Goal: Download file/media

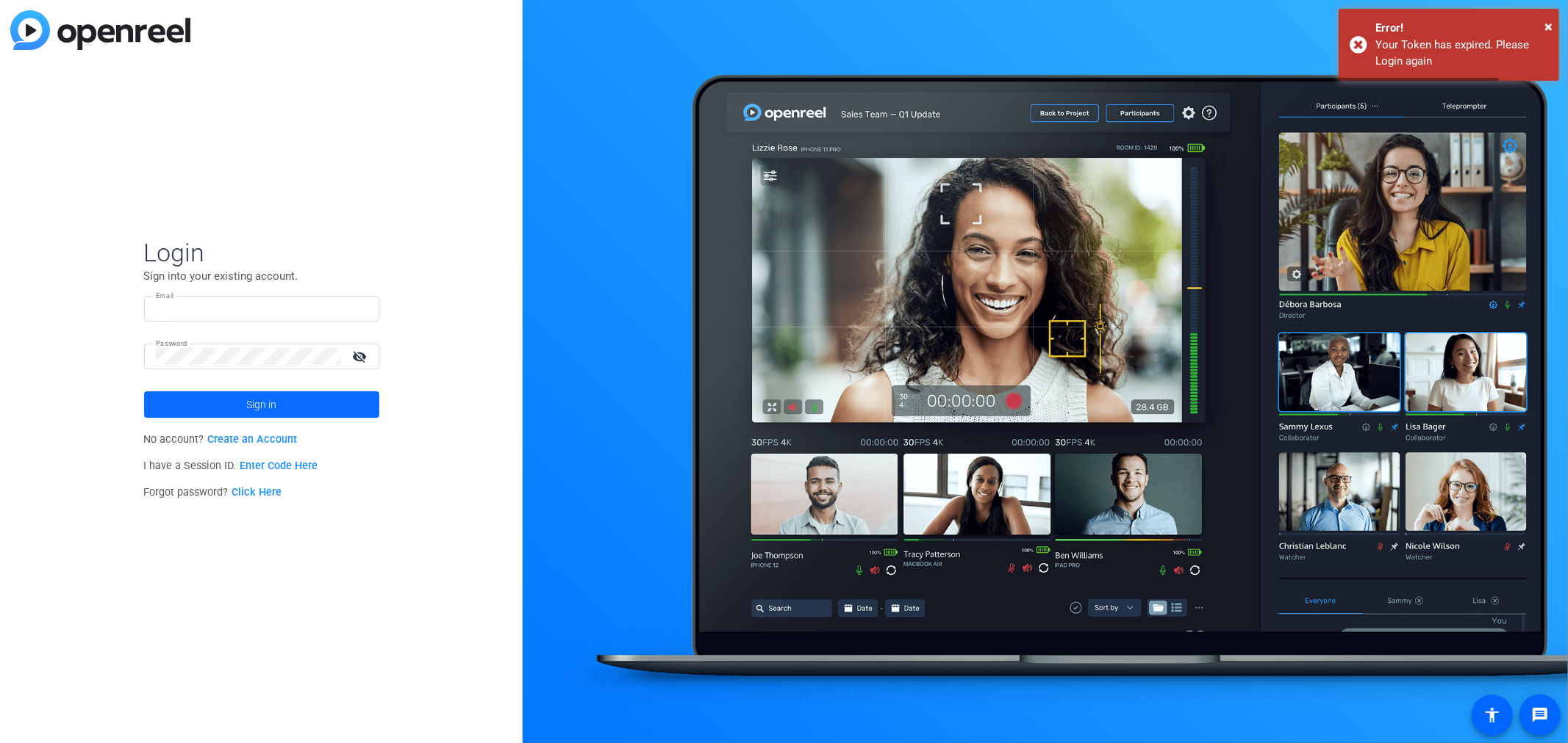
type input "[PERSON_NAME][EMAIL_ADDRESS][PERSON_NAME][DOMAIN_NAME]"
click at [255, 404] on span "Sign in" at bounding box center [261, 405] width 30 height 37
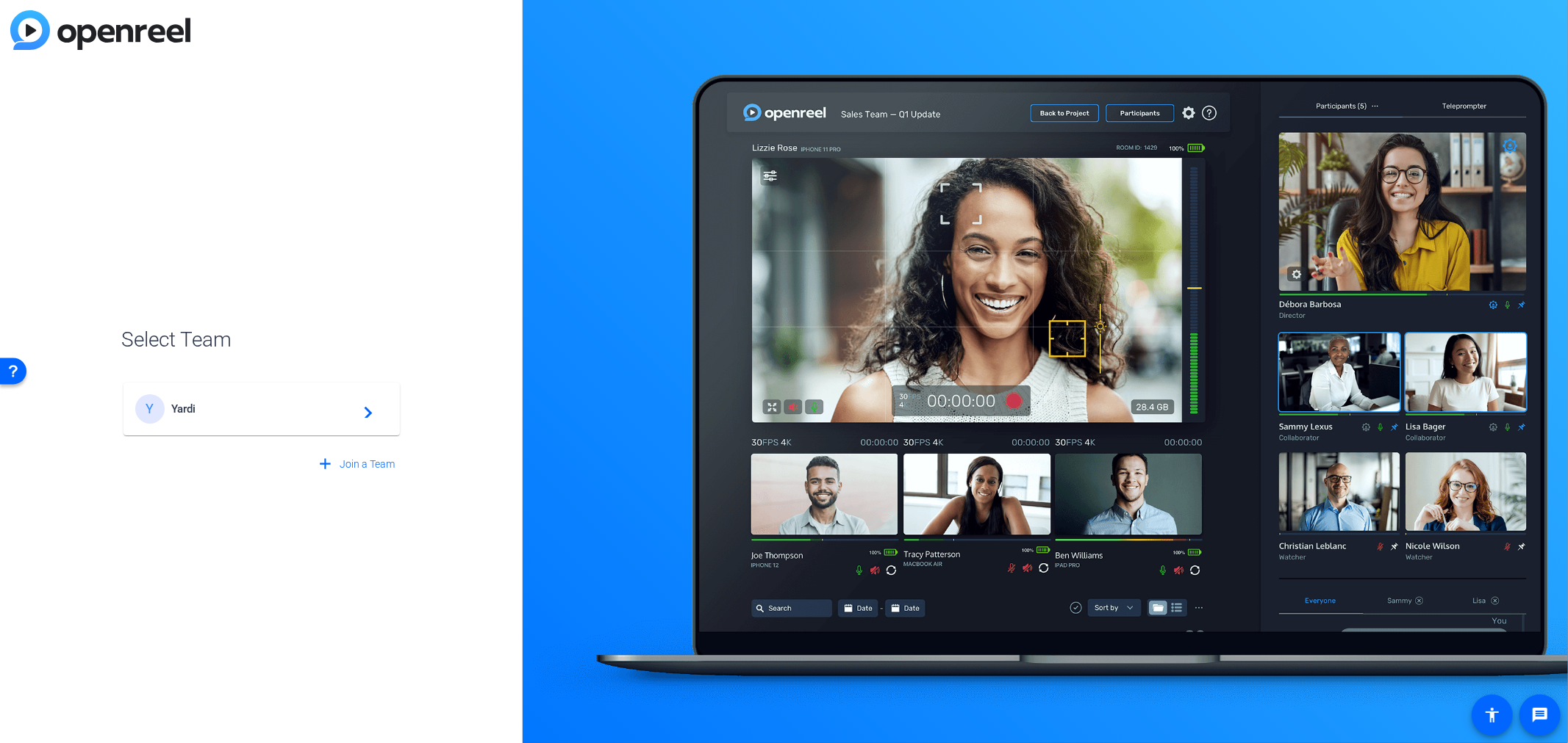
click at [231, 388] on mat-card-content "Y Yardi navigate_next" at bounding box center [261, 408] width 276 height 53
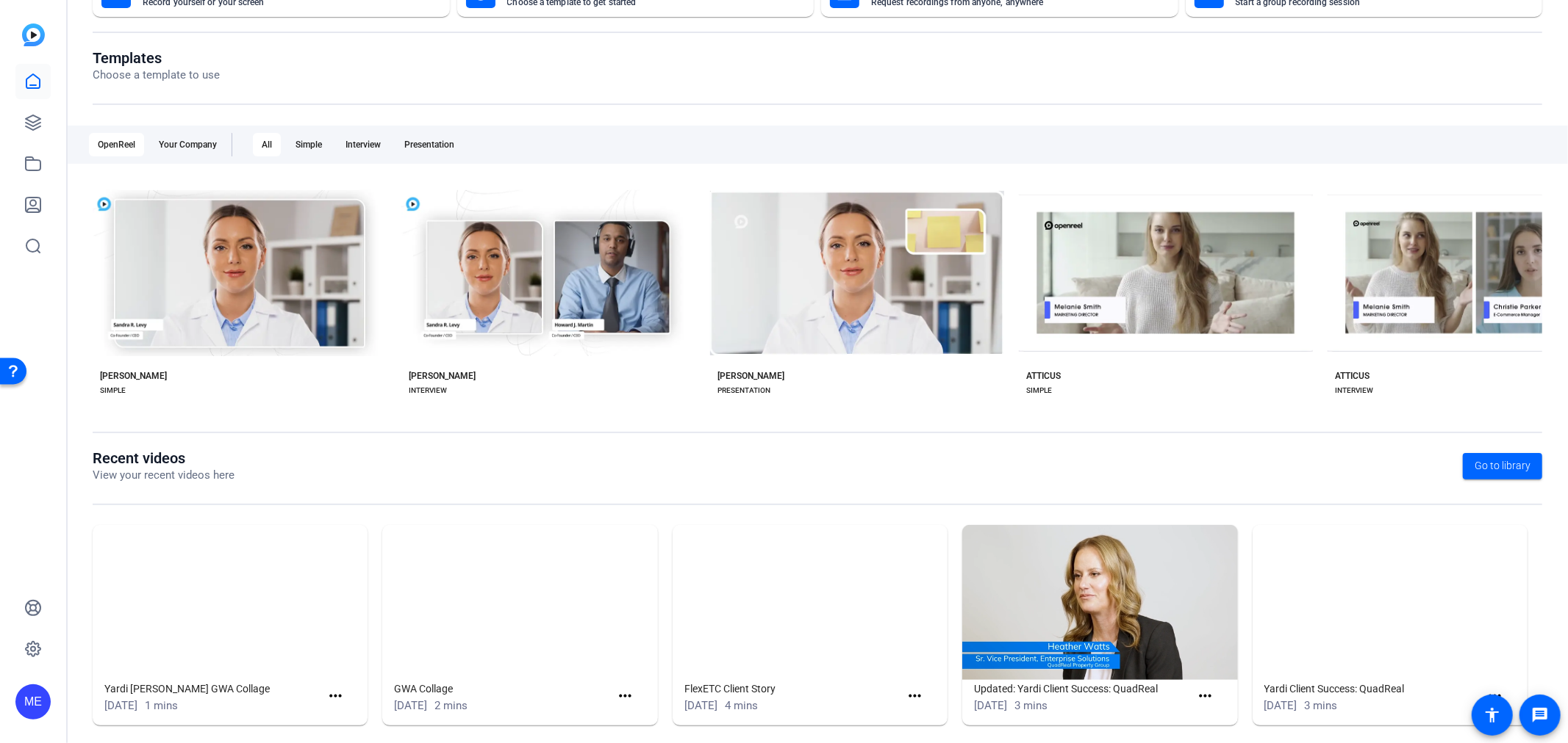
scroll to position [142, 0]
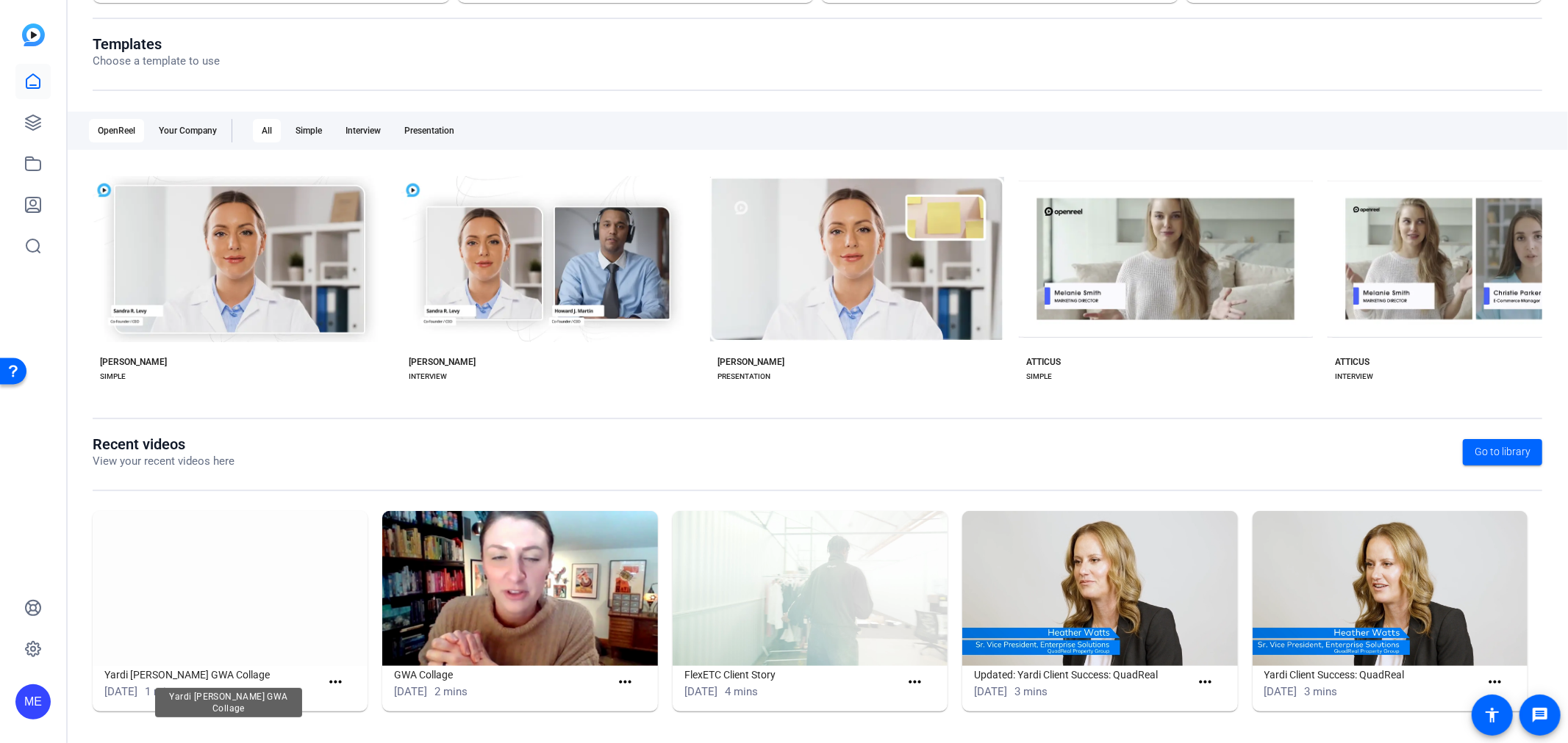
click at [167, 671] on h1 "Yardi [PERSON_NAME] GWA Collage" at bounding box center [212, 676] width 216 height 18
click at [284, 618] on img at bounding box center [230, 588] width 275 height 155
click at [331, 687] on mat-icon "more_horiz" at bounding box center [336, 683] width 18 height 18
click at [338, 698] on span "View" at bounding box center [365, 704] width 59 height 18
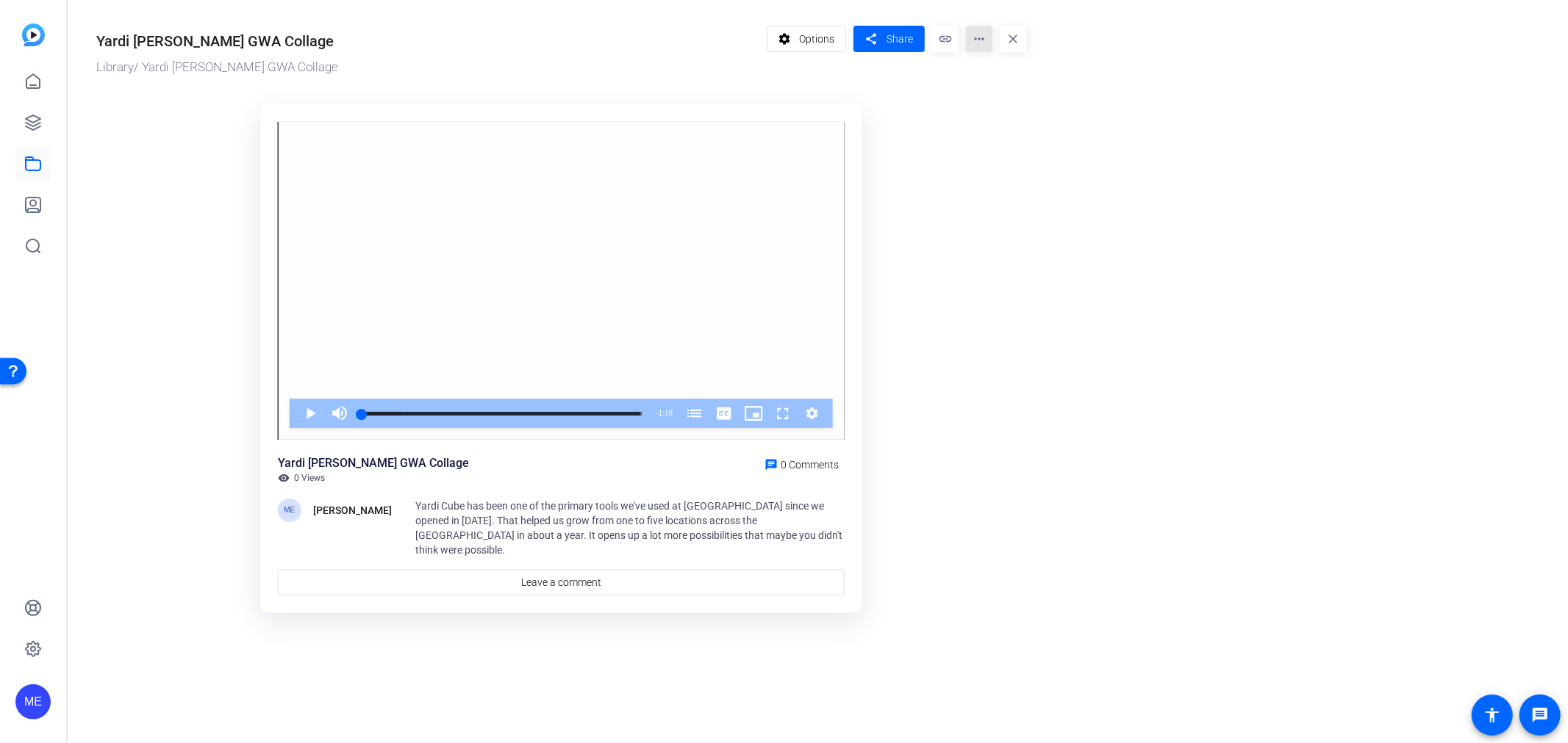
click at [973, 39] on mat-icon "more_horiz" at bounding box center [978, 39] width 26 height 26
click at [1000, 85] on span "Edit in Creator" at bounding box center [1008, 83] width 61 height 18
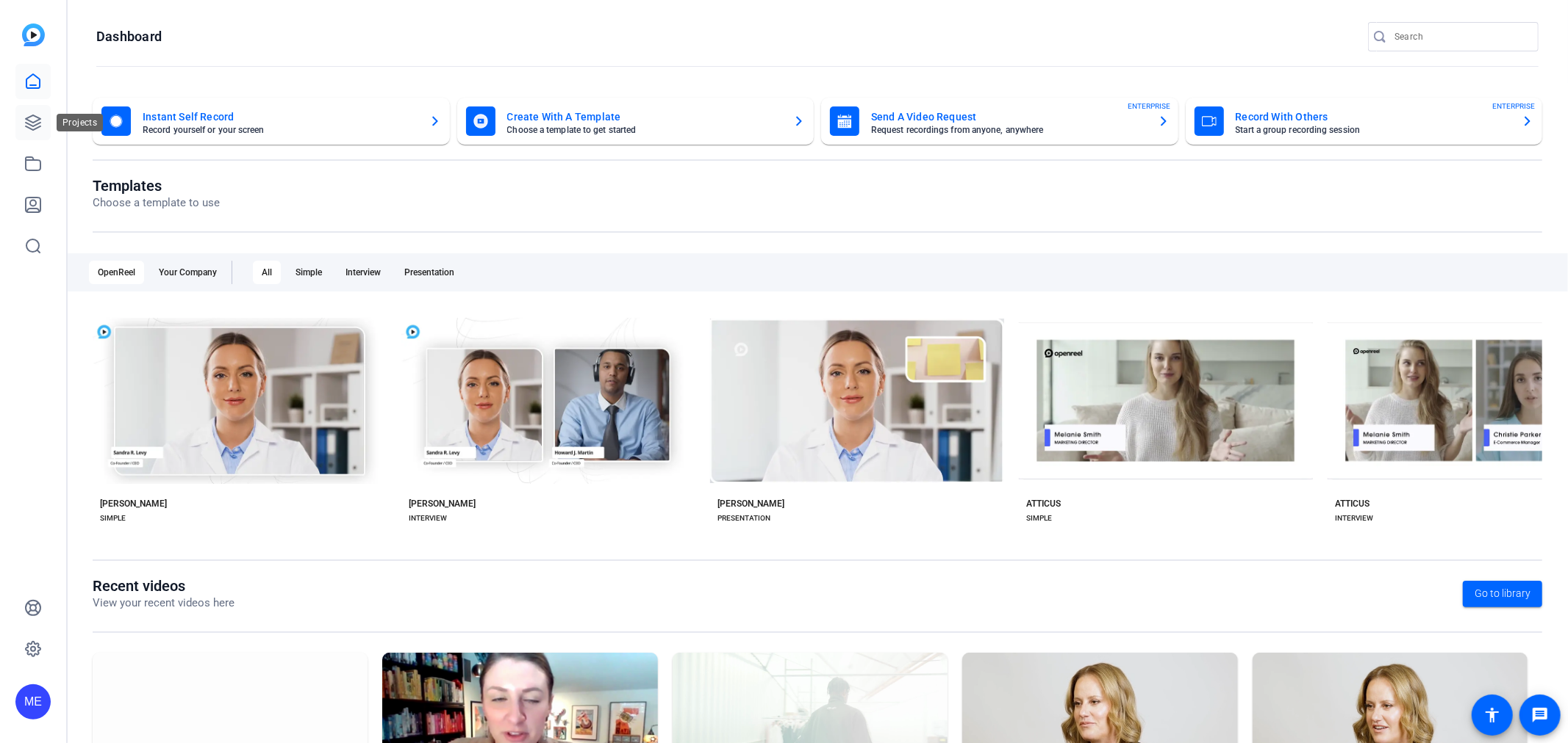
click at [28, 127] on icon at bounding box center [33, 122] width 14 height 14
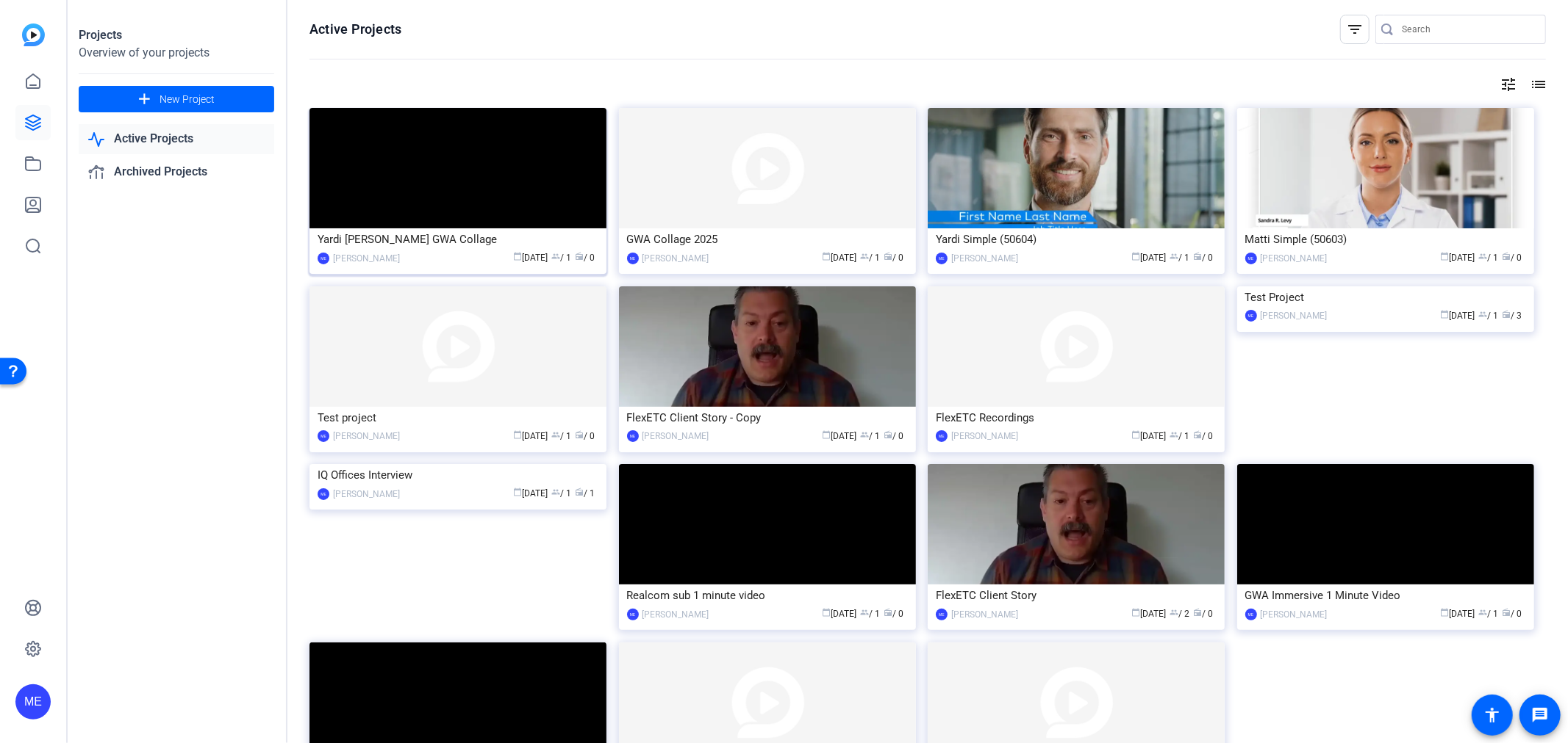
click at [455, 216] on img at bounding box center [458, 168] width 297 height 121
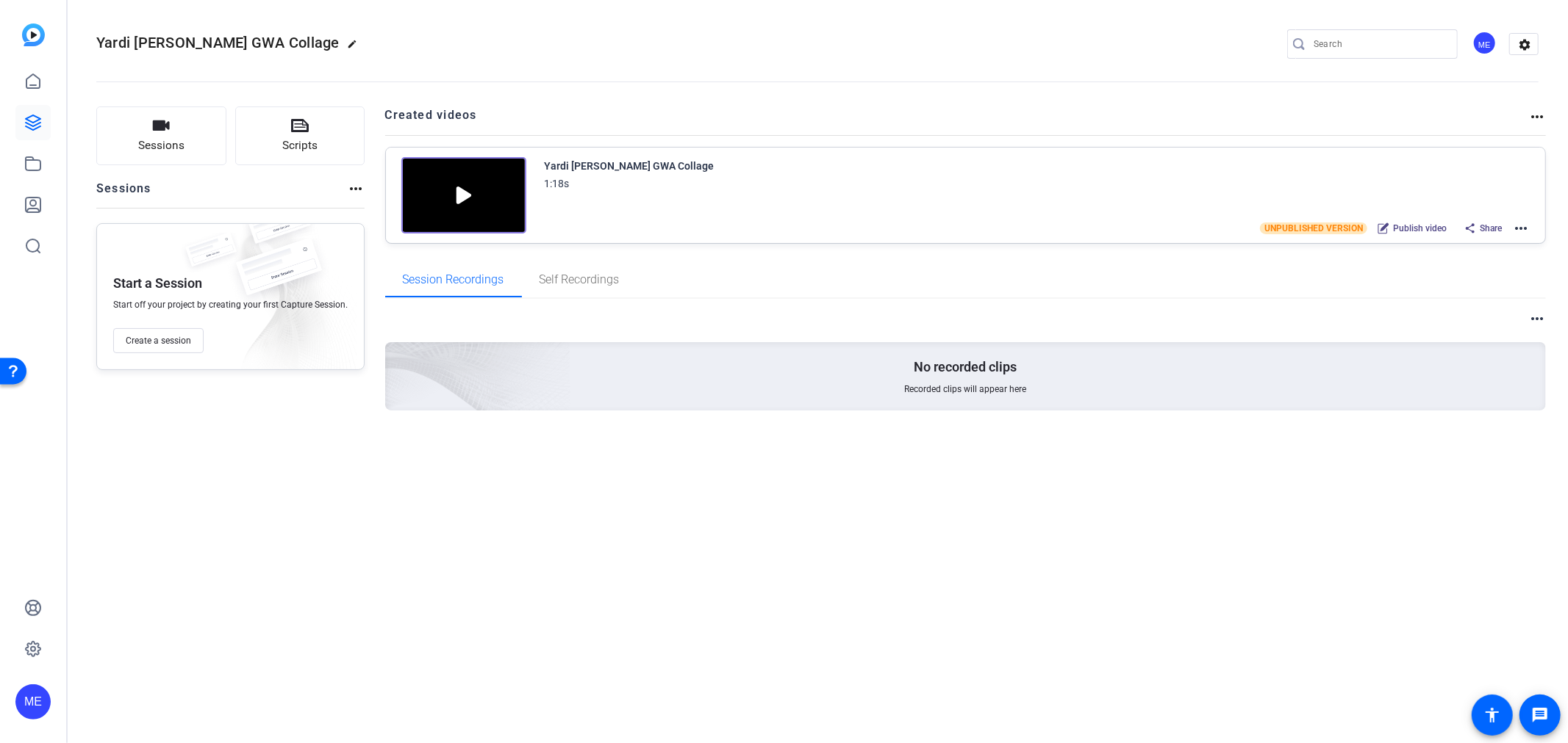
click at [459, 190] on img at bounding box center [464, 195] width 125 height 76
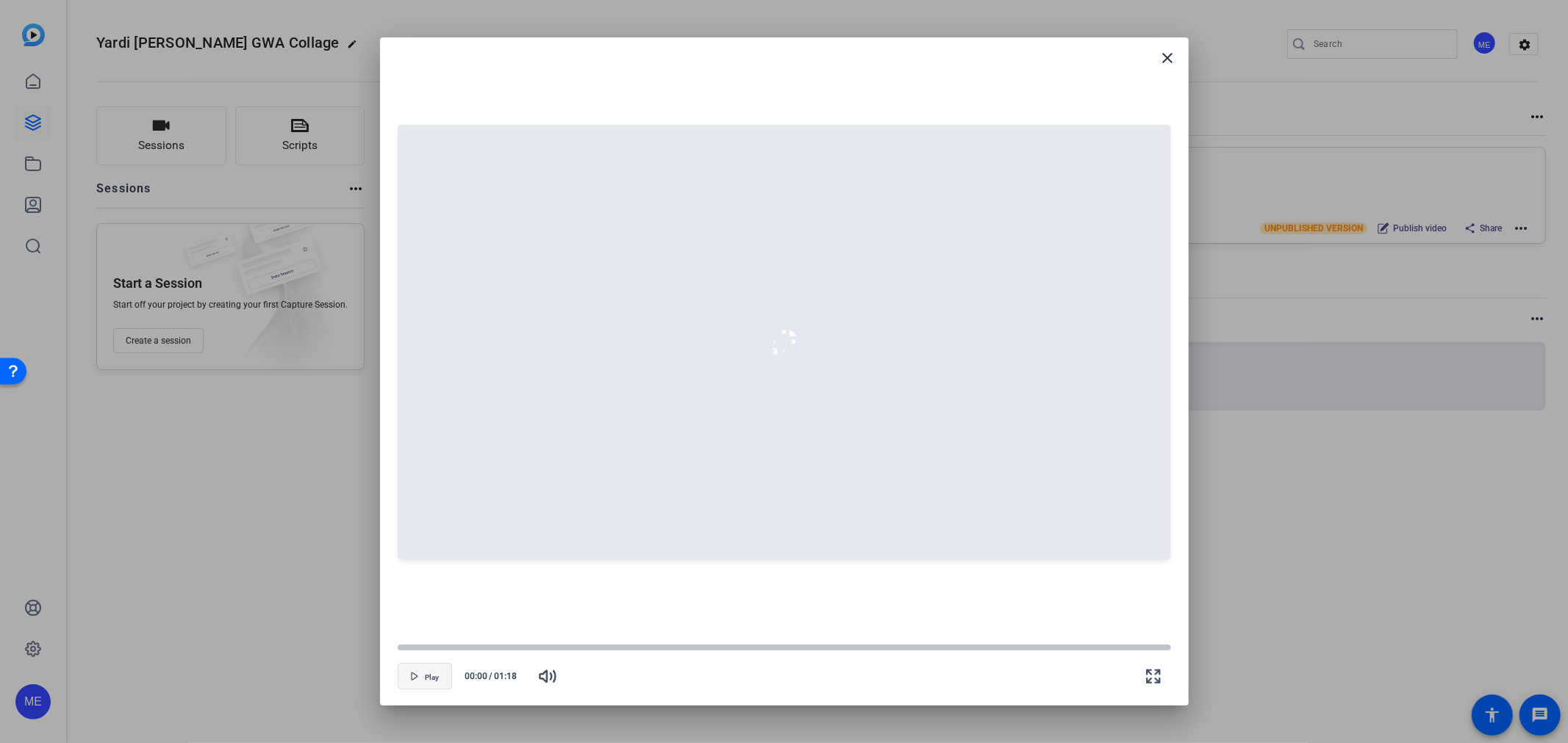
click at [419, 687] on span "button" at bounding box center [425, 676] width 53 height 35
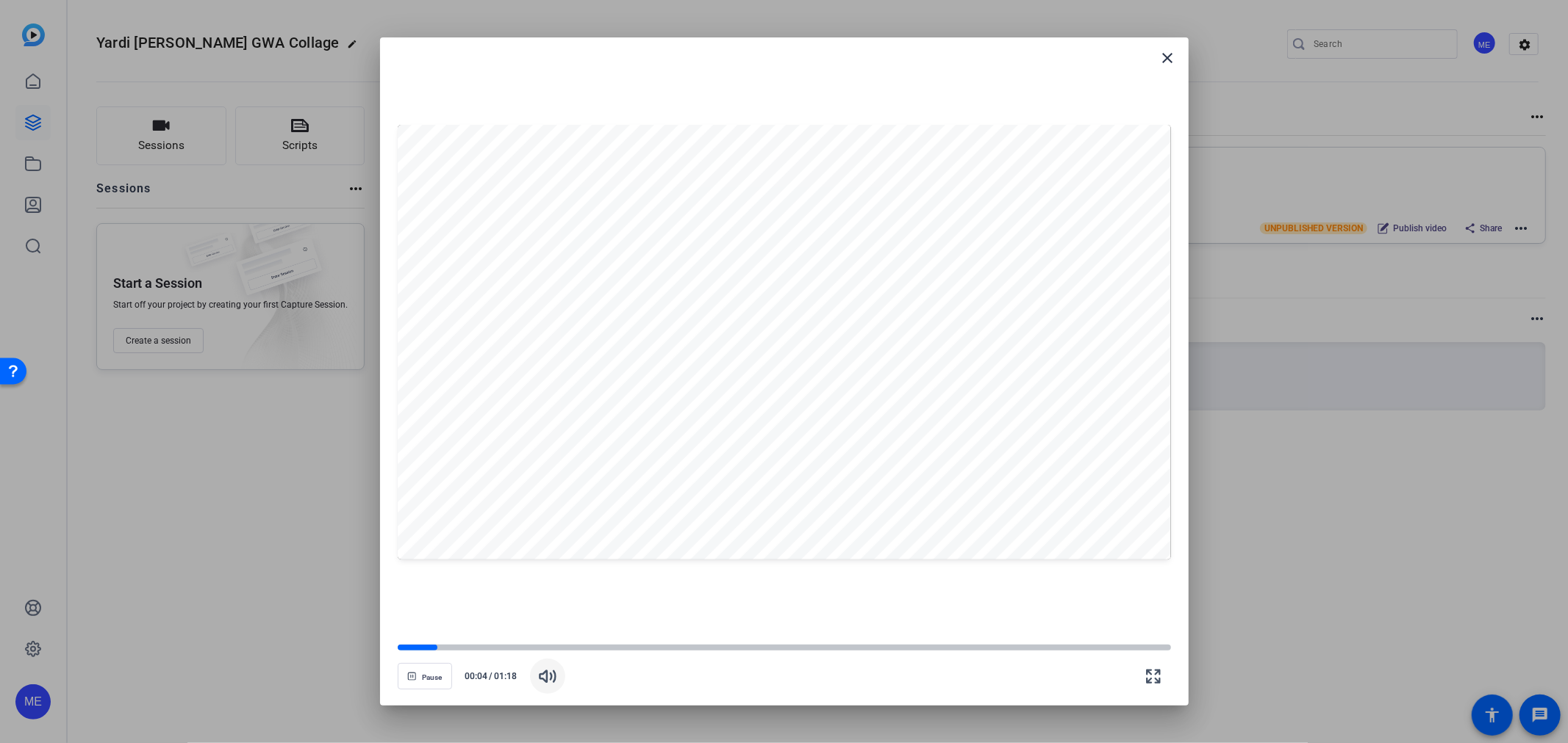
click at [548, 678] on icon "button" at bounding box center [548, 676] width 18 height 18
click at [550, 679] on icon "button" at bounding box center [546, 676] width 15 height 11
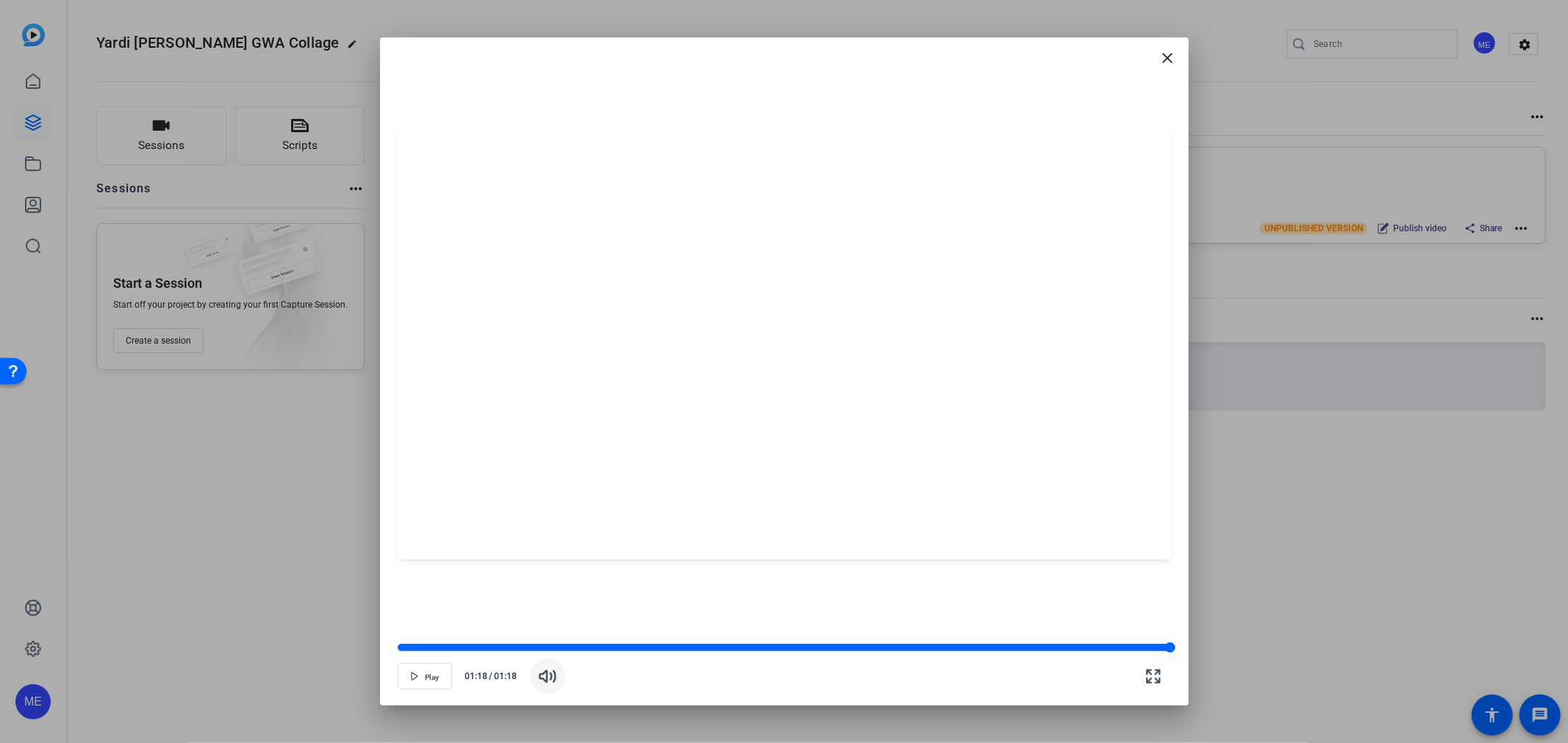
click at [399, 647] on div at bounding box center [784, 648] width 773 height 7
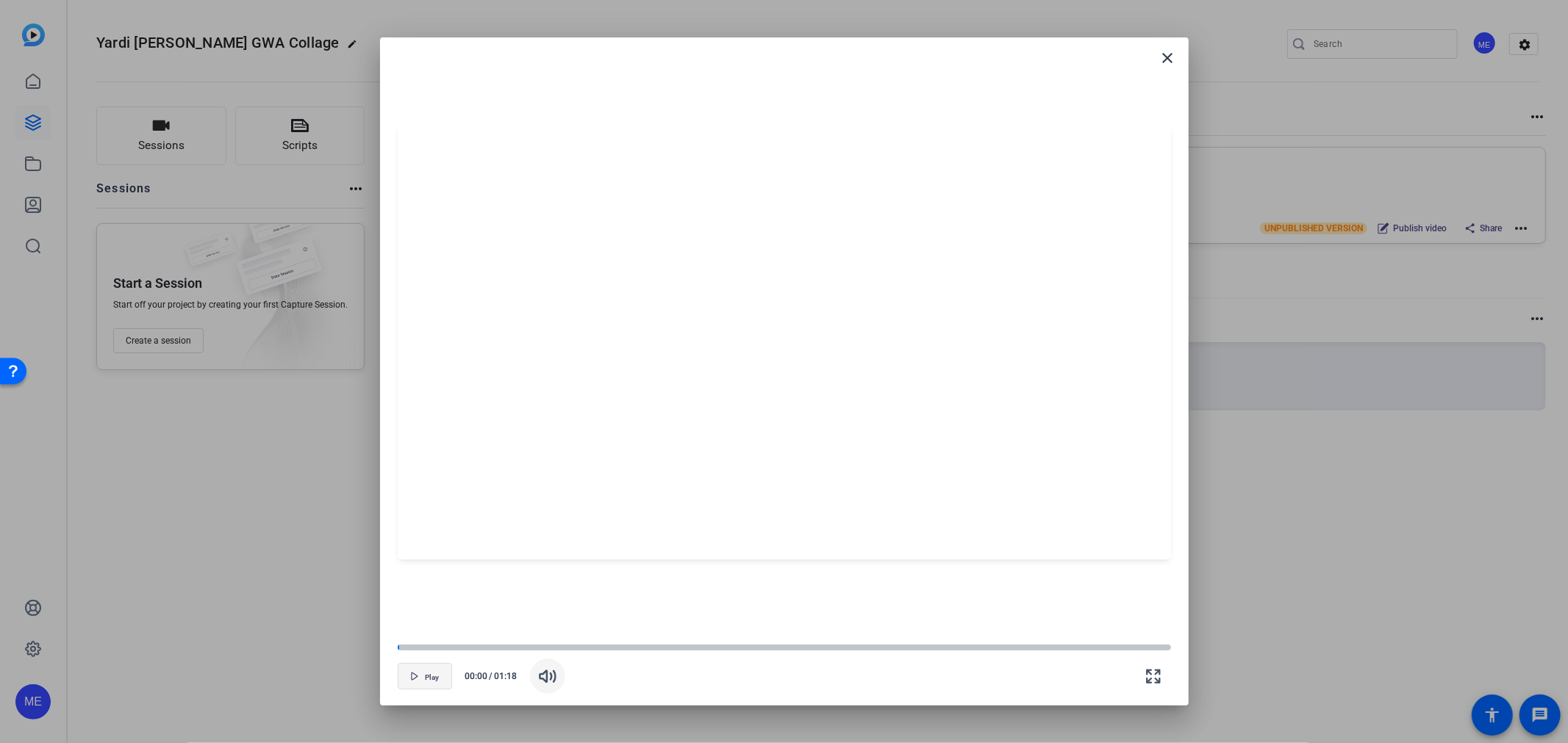
click at [423, 675] on span "button" at bounding box center [425, 676] width 53 height 35
click at [1170, 57] on mat-icon "close" at bounding box center [1168, 58] width 18 height 18
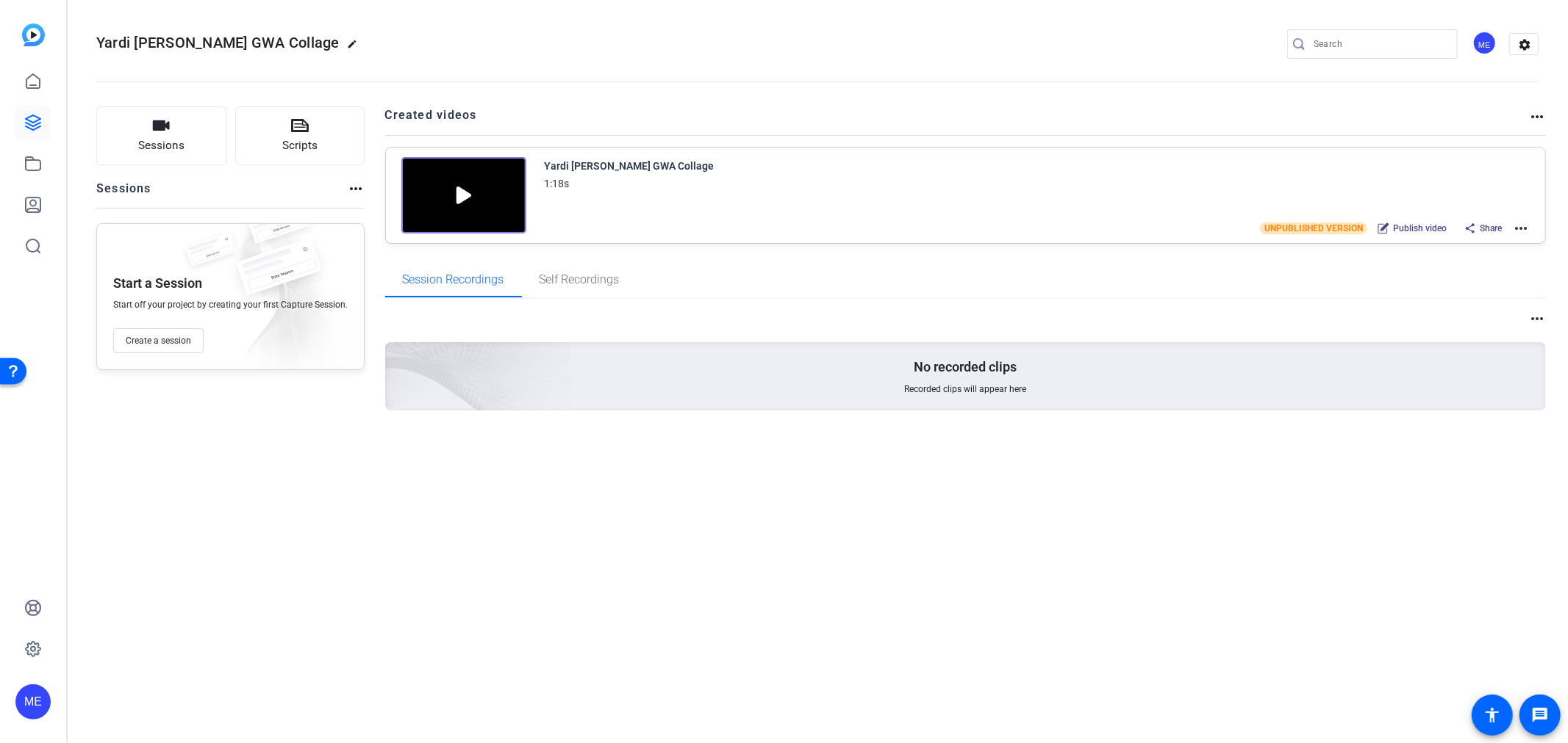
click at [1518, 228] on mat-icon "more_horiz" at bounding box center [1521, 228] width 18 height 18
click at [1469, 360] on span "Download Video" at bounding box center [1468, 355] width 103 height 18
click at [1185, 522] on div "Yardi Kube GWA Collage edit ME settings Sessions Scripts Sessions more_horiz St…" at bounding box center [817, 372] width 1501 height 743
